Goal: Information Seeking & Learning: Learn about a topic

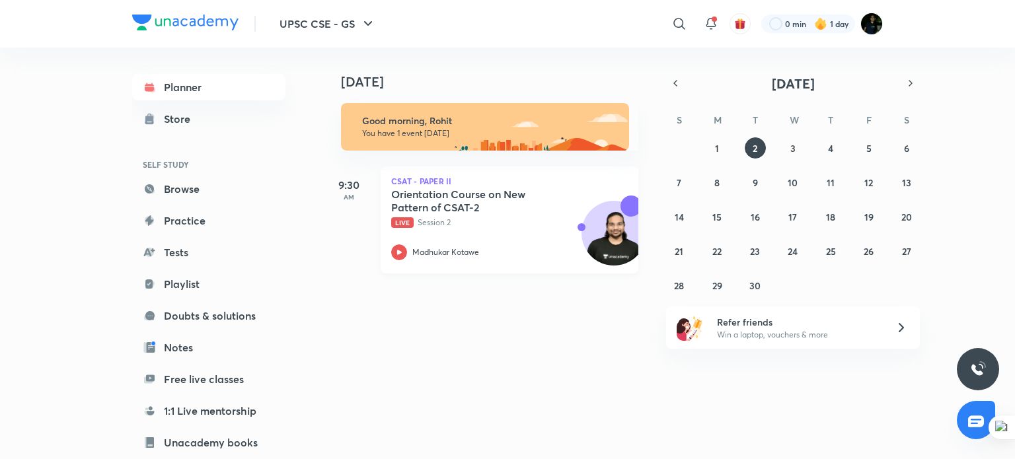
click at [455, 207] on h5 "Orientation Course on New Pattern of CSAT-2" at bounding box center [473, 201] width 164 height 26
